Goal: Check status: Check status

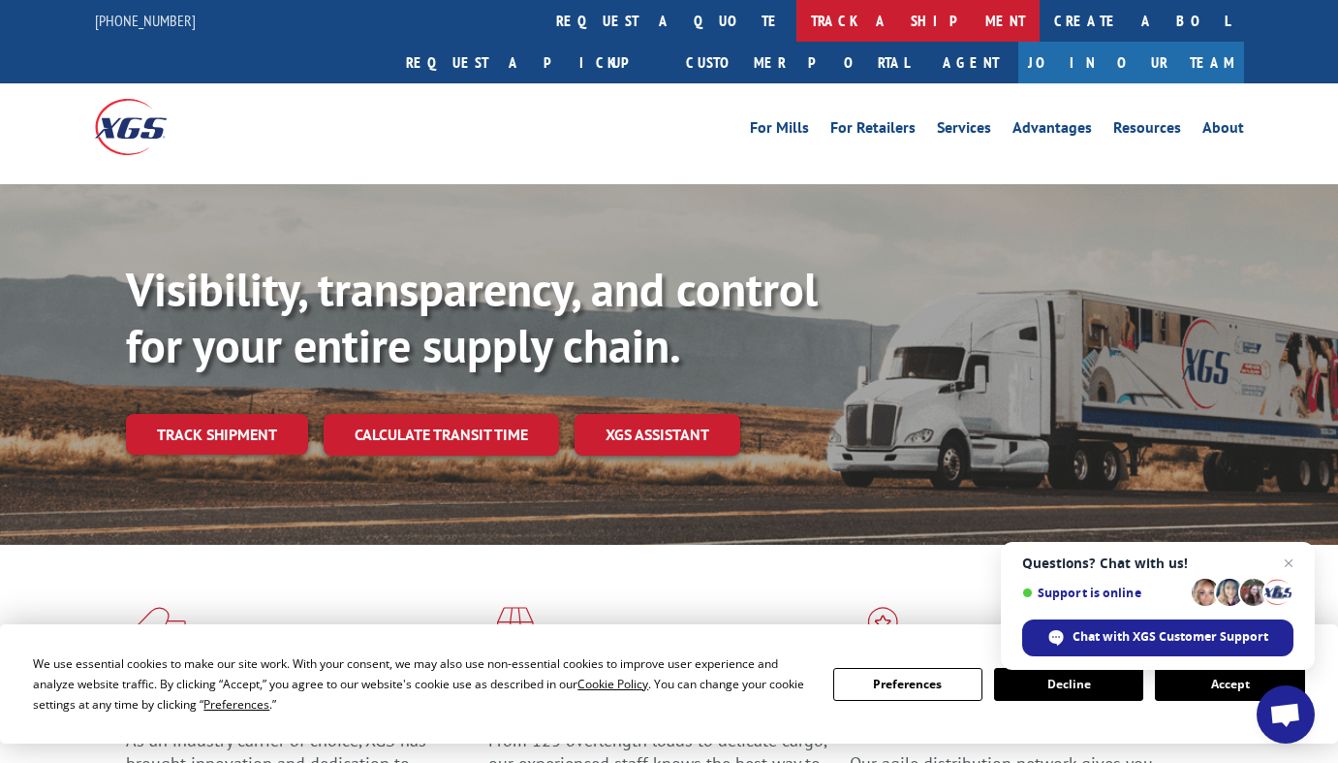
click at [797, 15] on link "track a shipment" at bounding box center [918, 21] width 243 height 42
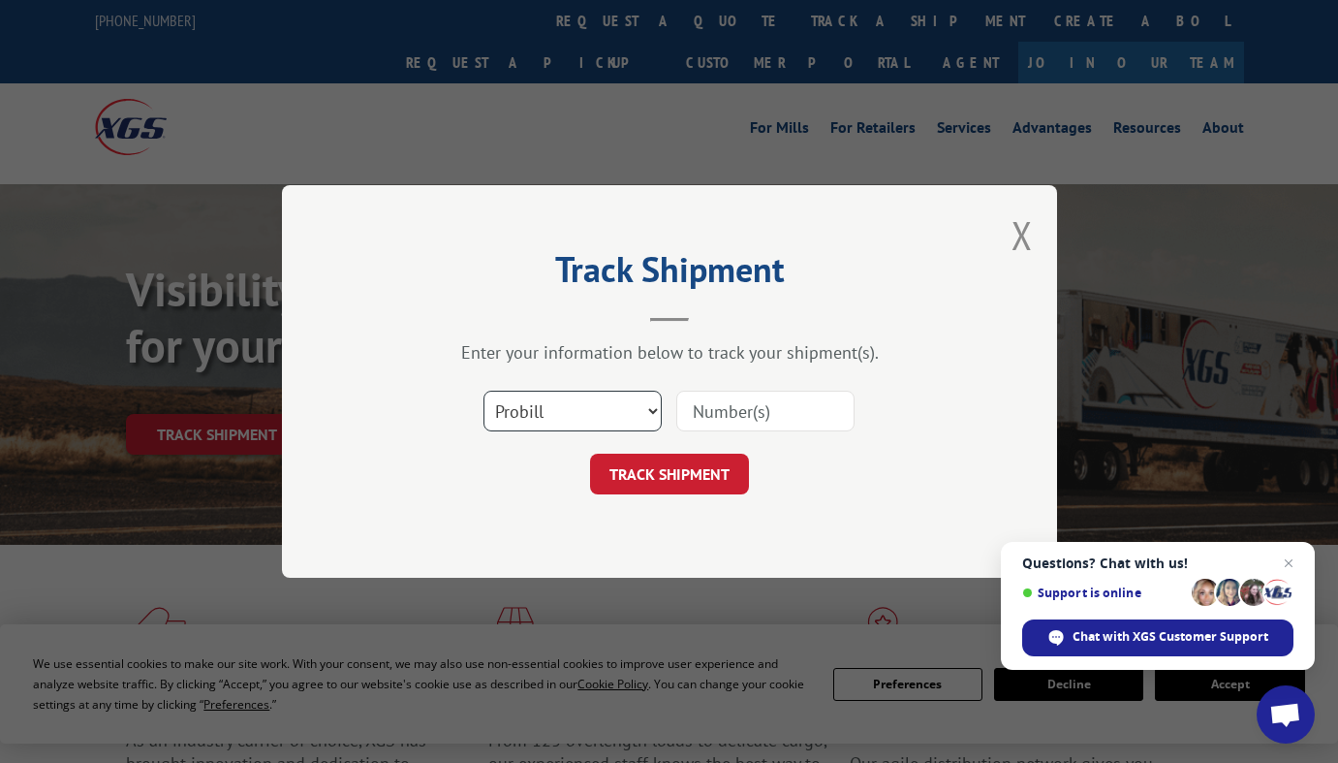
select select "bol"
click at [750, 413] on input at bounding box center [765, 411] width 178 height 41
type input "17402403"
click at [691, 482] on button "TRACK SHIPMENT" at bounding box center [669, 474] width 159 height 41
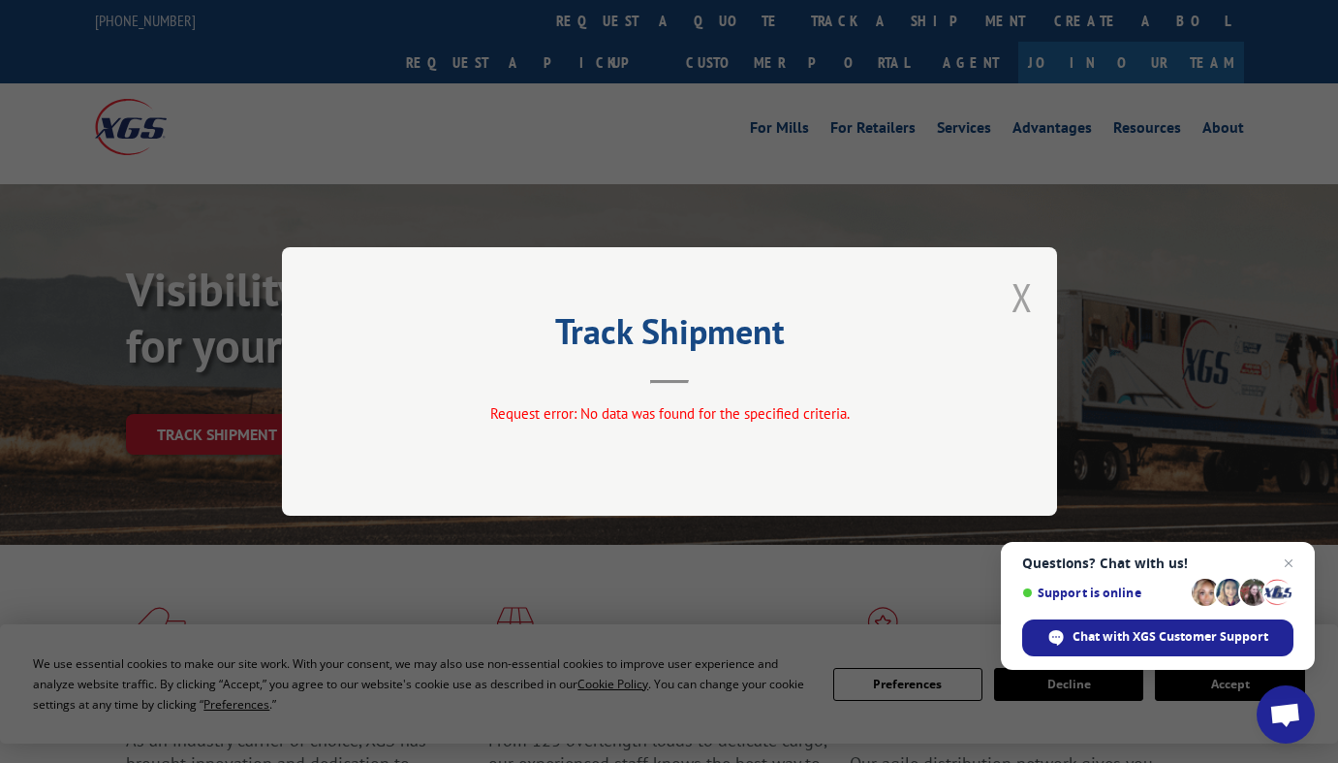
click at [1019, 304] on button "Close modal" at bounding box center [1022, 296] width 21 height 51
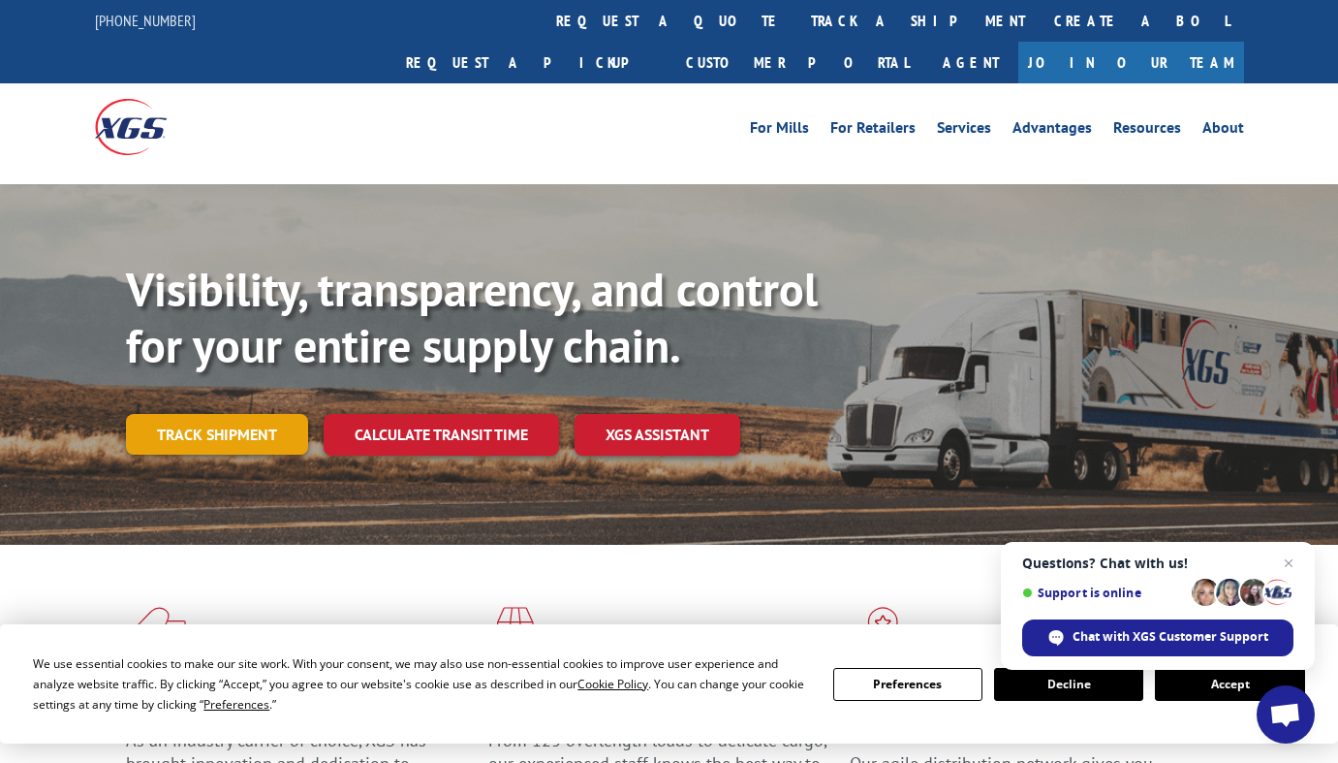
click at [221, 414] on link "Track shipment" at bounding box center [217, 434] width 182 height 41
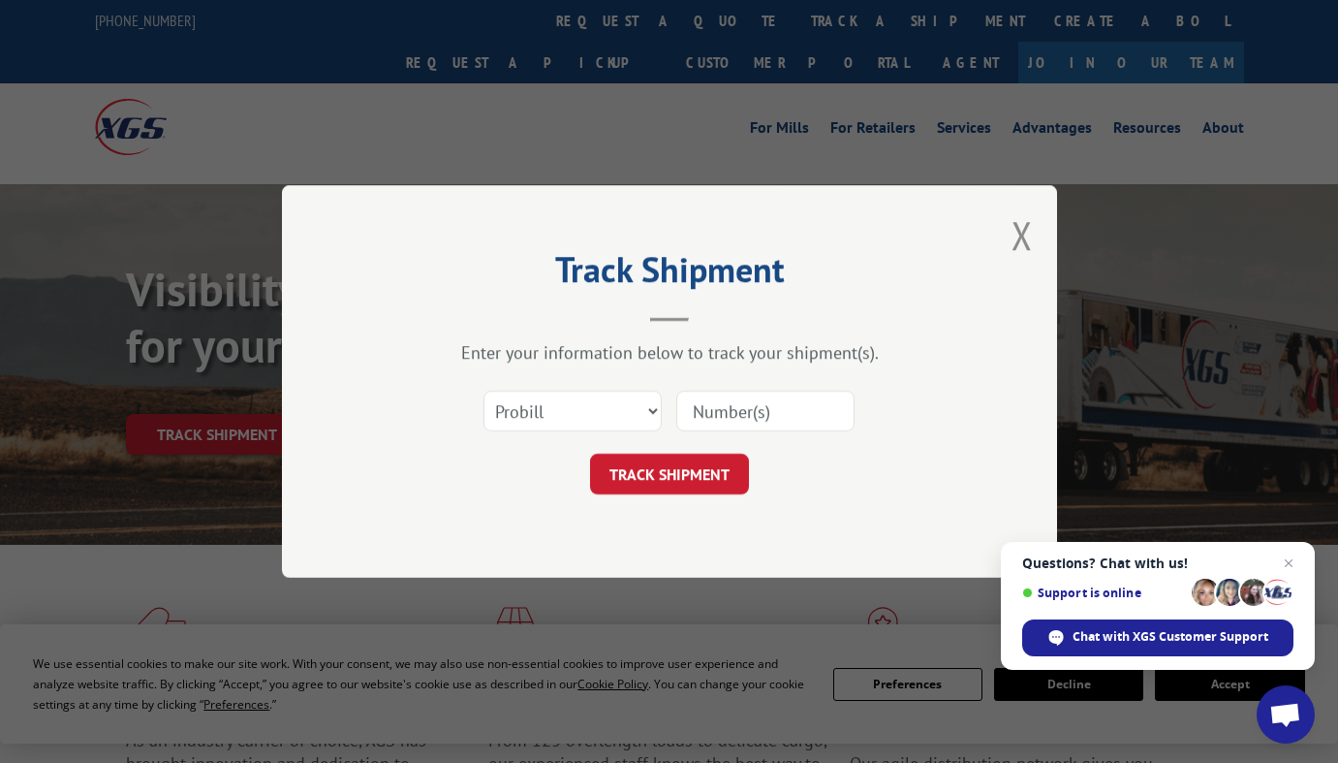
click at [701, 408] on input at bounding box center [765, 411] width 178 height 41
drag, startPoint x: 788, startPoint y: 416, endPoint x: 686, endPoint y: 411, distance: 101.9
click at [686, 411] on input "17402403" at bounding box center [765, 411] width 178 height 41
type input "17402403"
click at [699, 483] on button "TRACK SHIPMENT" at bounding box center [669, 474] width 159 height 41
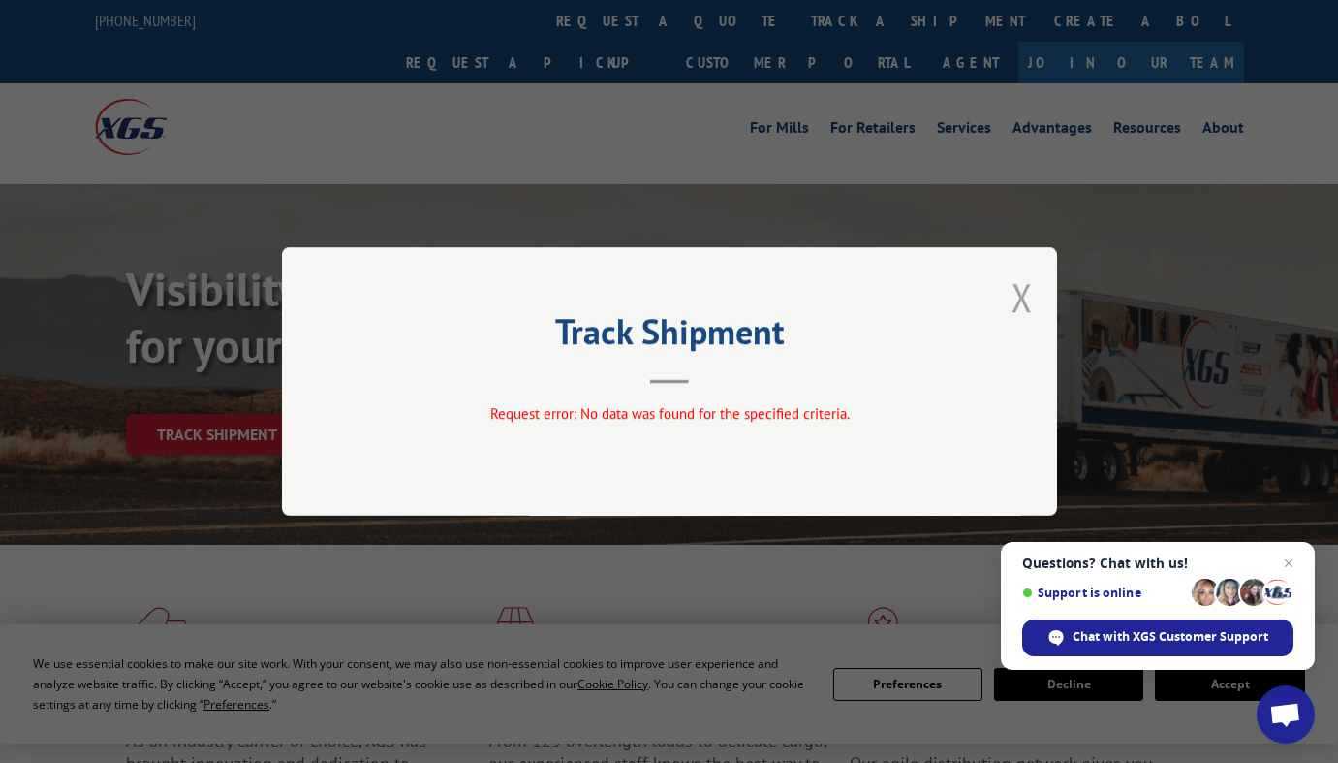
click at [1026, 298] on button "Close modal" at bounding box center [1022, 296] width 21 height 51
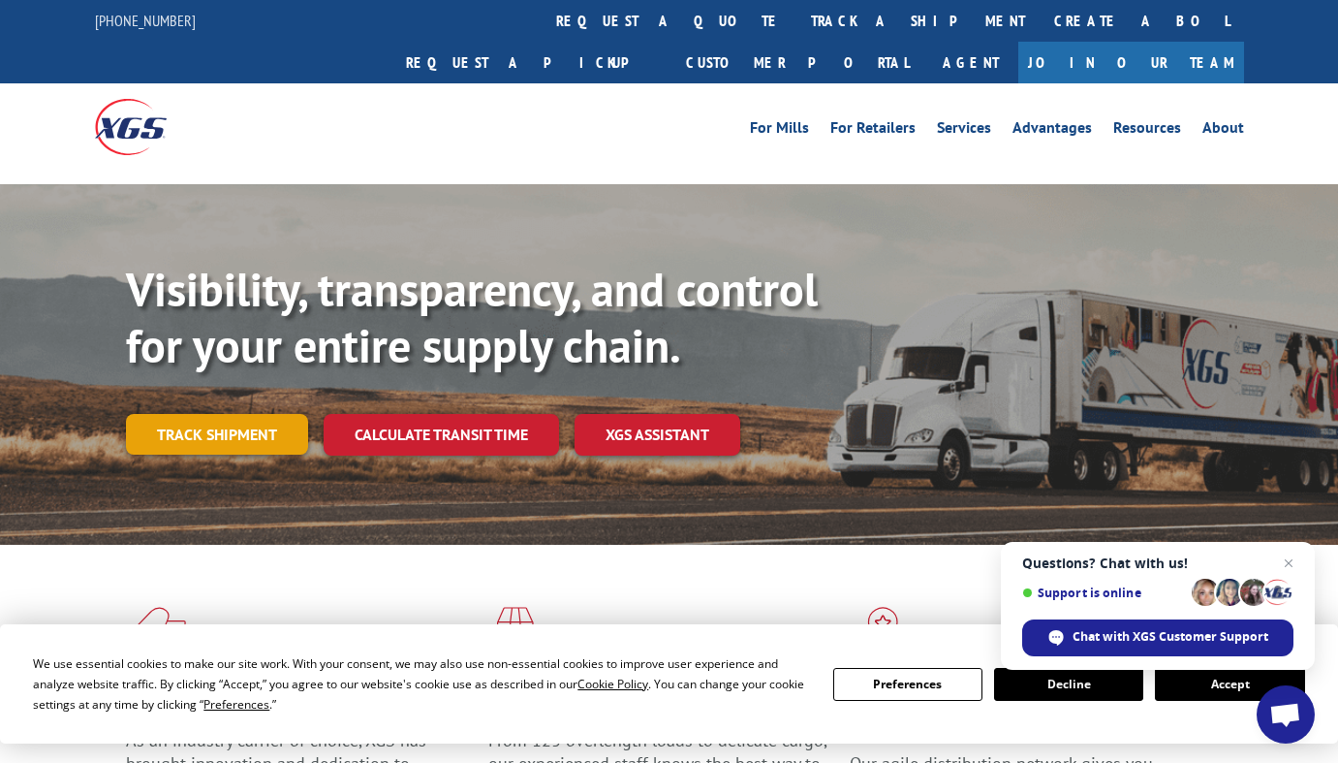
click at [253, 414] on link "Track shipment" at bounding box center [217, 434] width 182 height 41
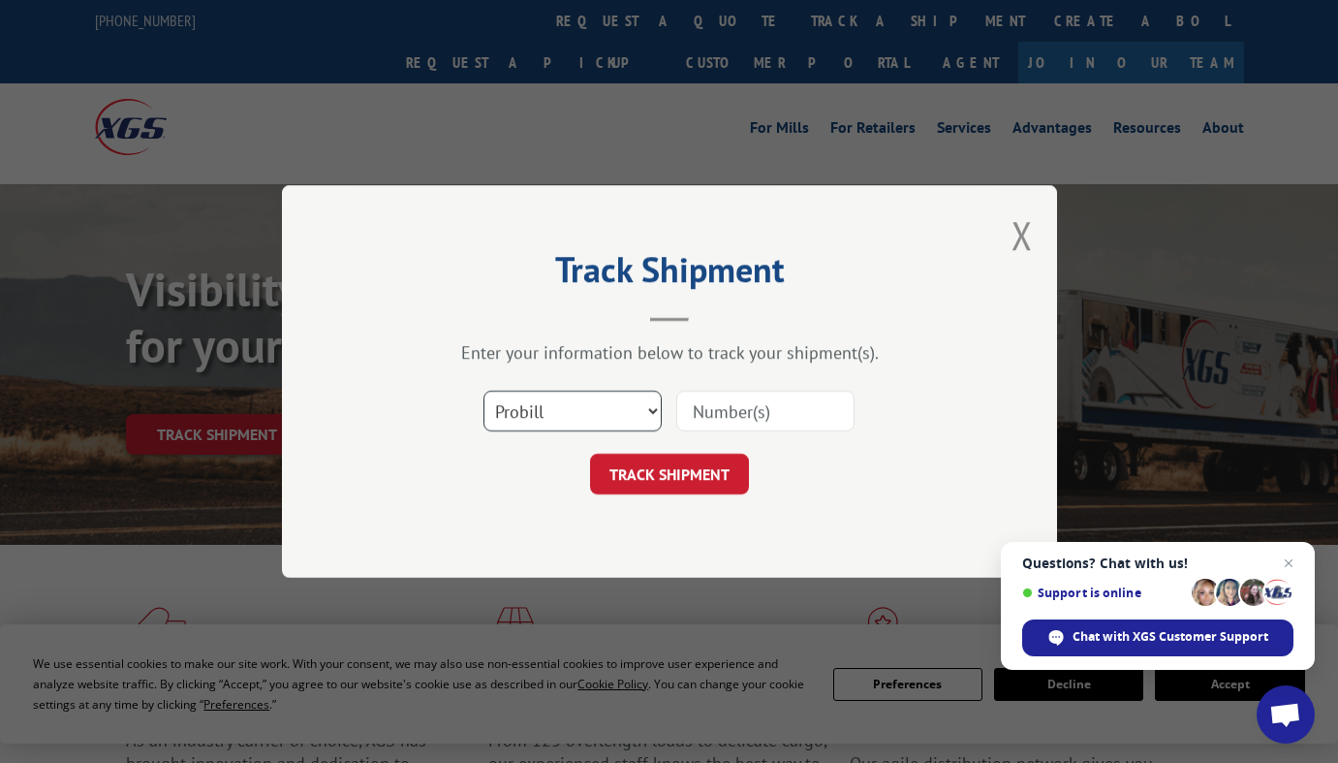
select select "bol"
click at [727, 421] on input at bounding box center [765, 411] width 178 height 41
paste input "17402403"
type input "17402403"
click at [684, 475] on button "TRACK SHIPMENT" at bounding box center [669, 474] width 159 height 41
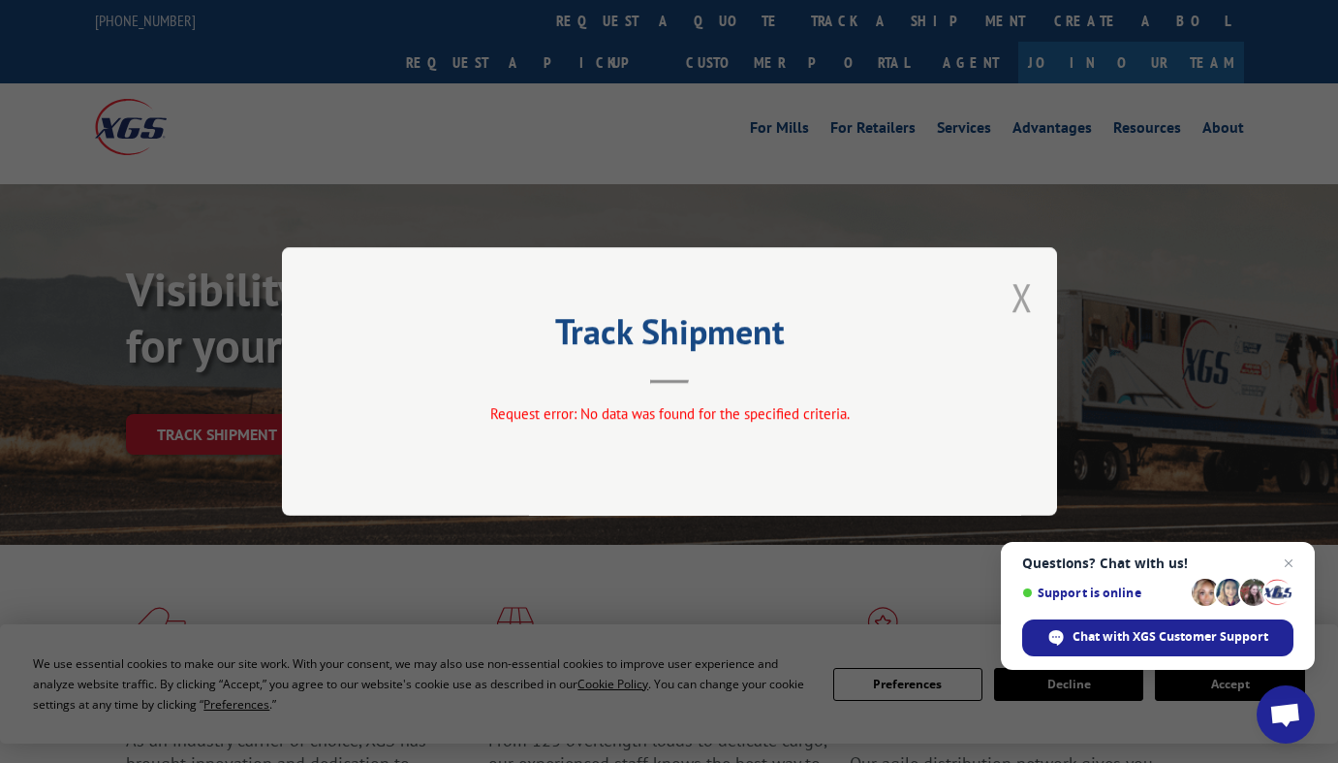
click at [1025, 298] on button "Close modal" at bounding box center [1022, 296] width 21 height 51
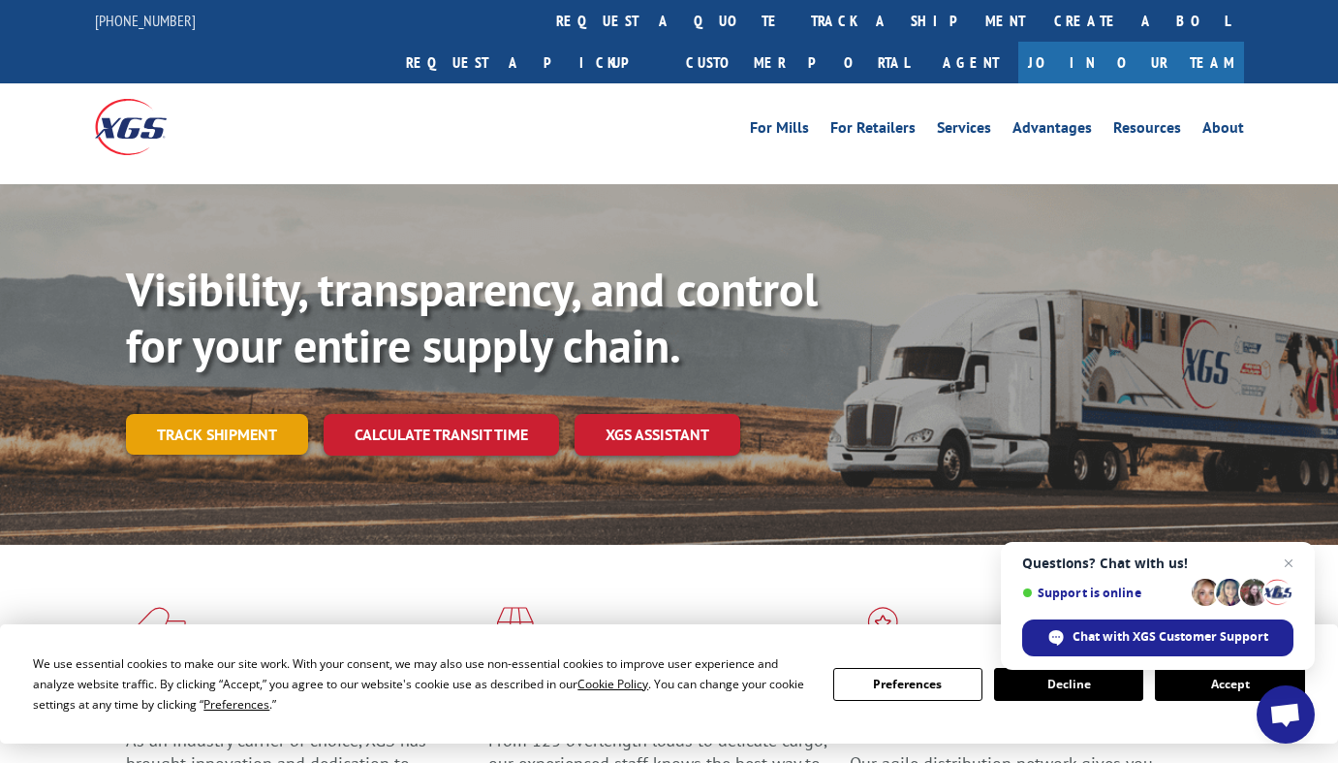
click at [242, 414] on link "Track shipment" at bounding box center [217, 434] width 182 height 41
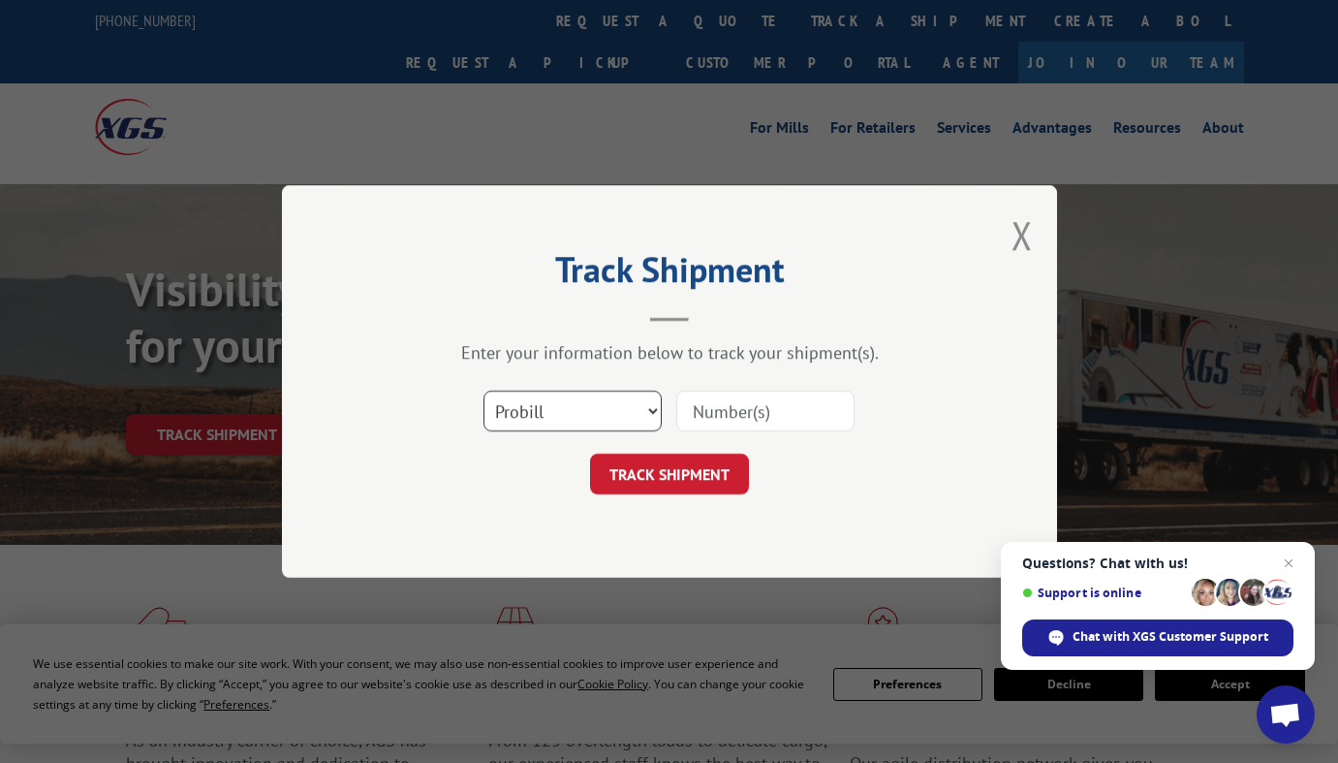
select select "po"
click at [754, 409] on input at bounding box center [765, 411] width 178 height 41
paste input "17402403"
type input "17402403"
click at [721, 459] on button "TRACK SHIPMENT" at bounding box center [669, 474] width 159 height 41
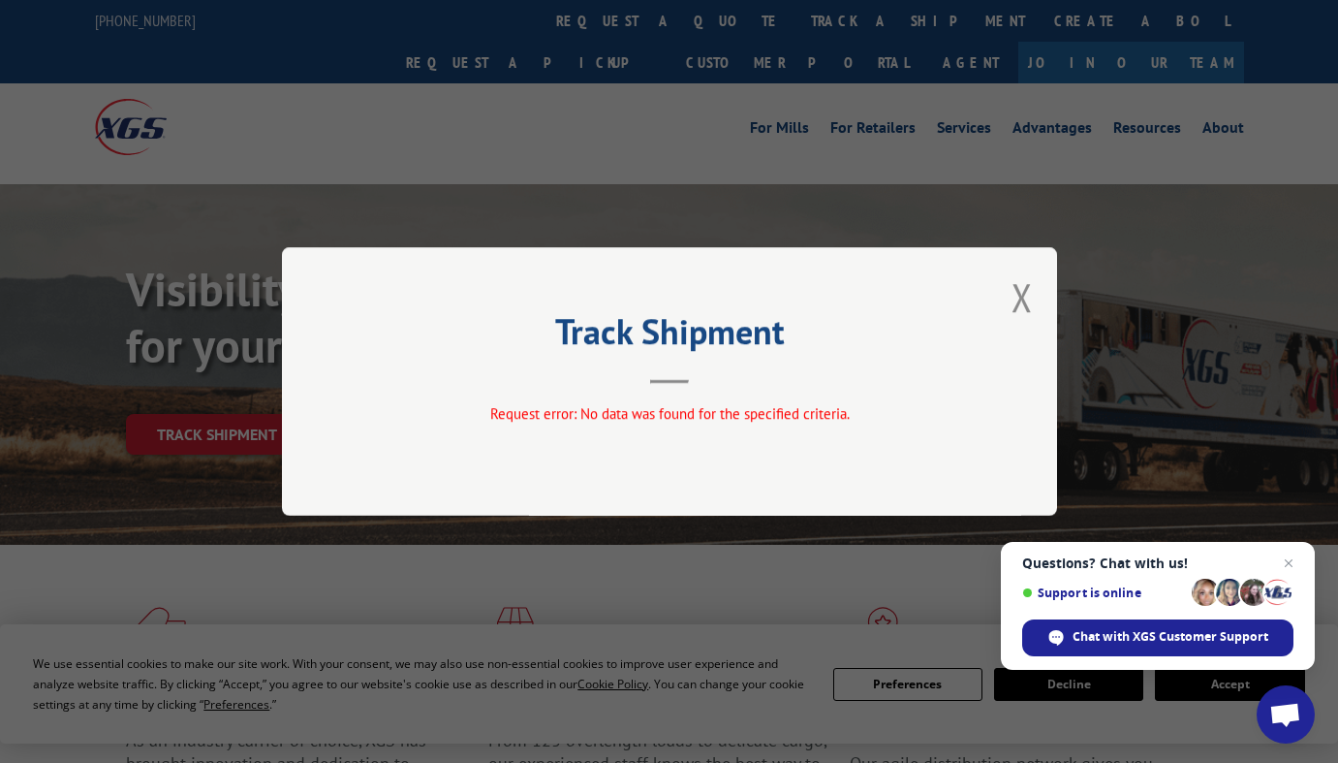
click at [1008, 298] on div "Track Shipment Request error: No data was found for the specified criteria." at bounding box center [669, 381] width 775 height 268
click at [1020, 297] on button "Close modal" at bounding box center [1022, 296] width 21 height 51
